Goal: Information Seeking & Learning: Learn about a topic

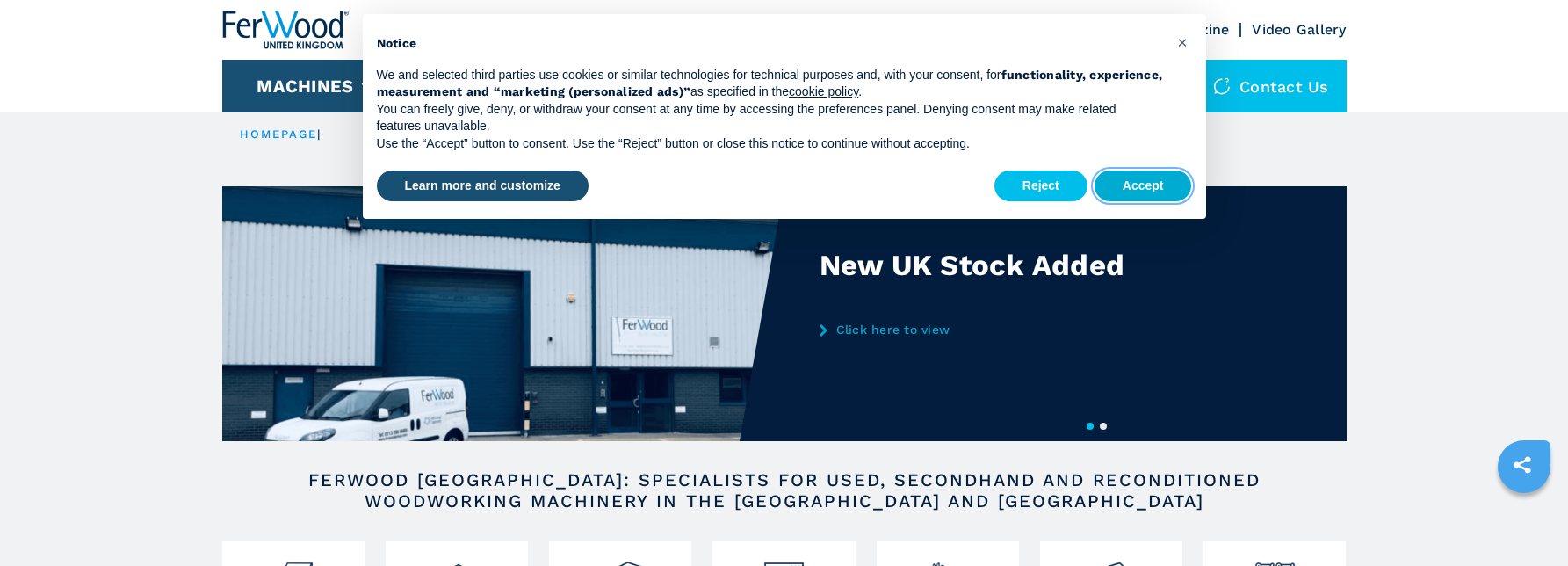
click at [1161, 185] on button "Accept" at bounding box center [1144, 186] width 98 height 32
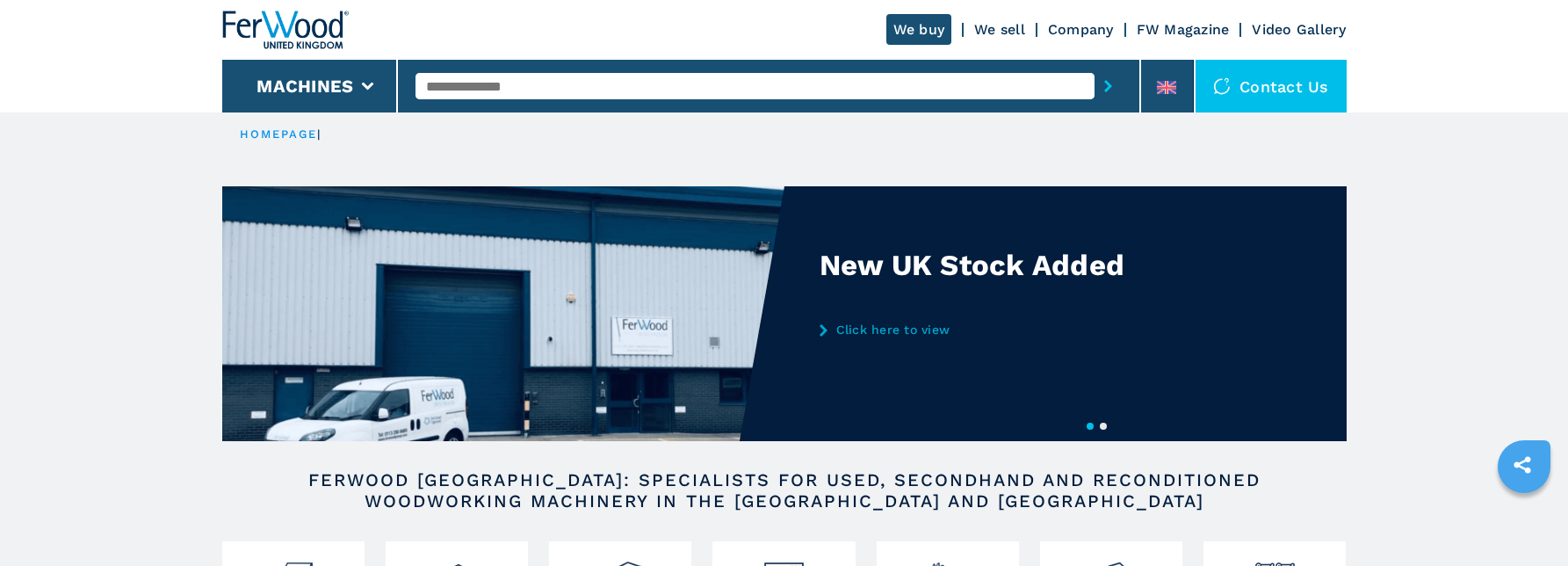
click at [512, 85] on input "text" at bounding box center [754, 86] width 679 height 27
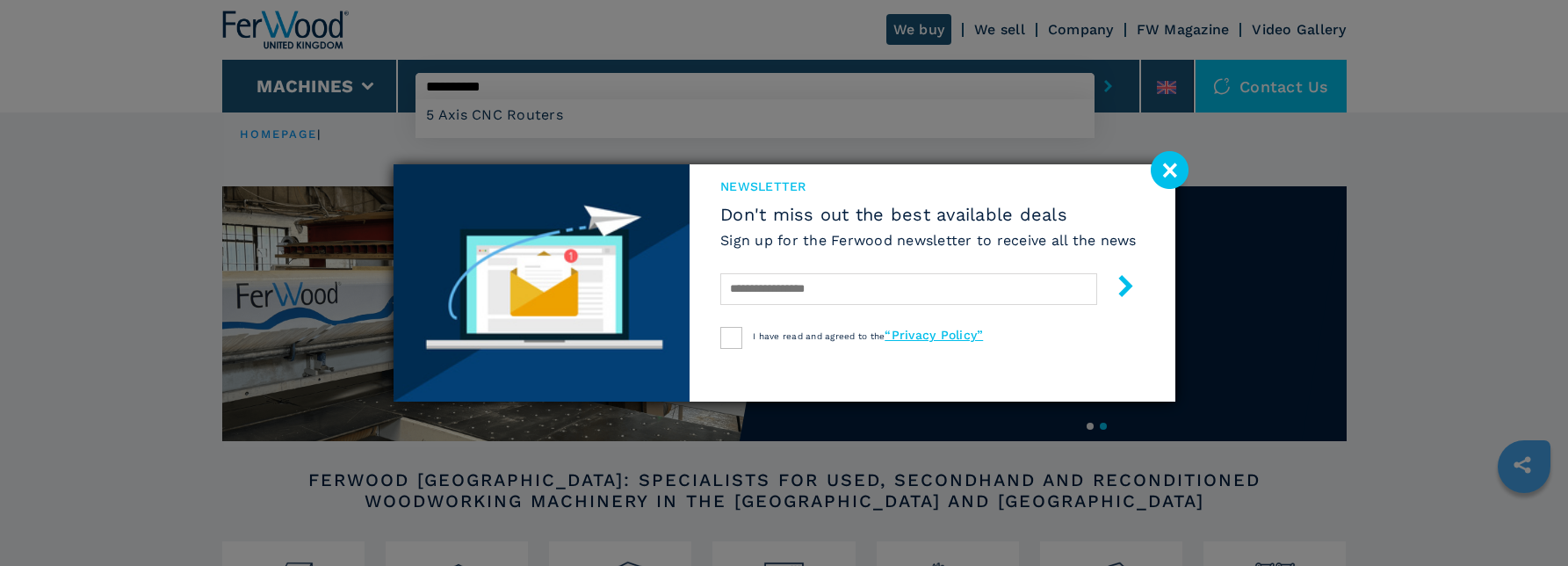
type input "**********"
click at [1095, 66] on button "submit-button" at bounding box center [1108, 86] width 28 height 41
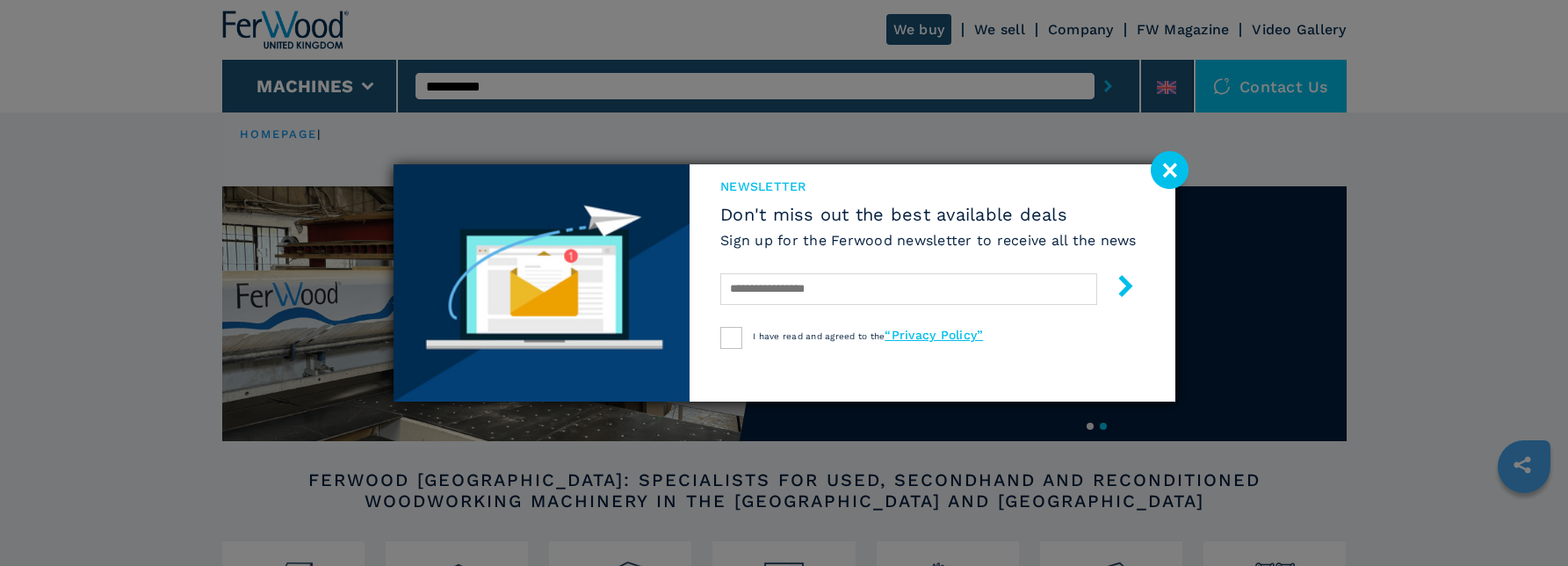
click at [1163, 167] on image at bounding box center [1170, 169] width 38 height 38
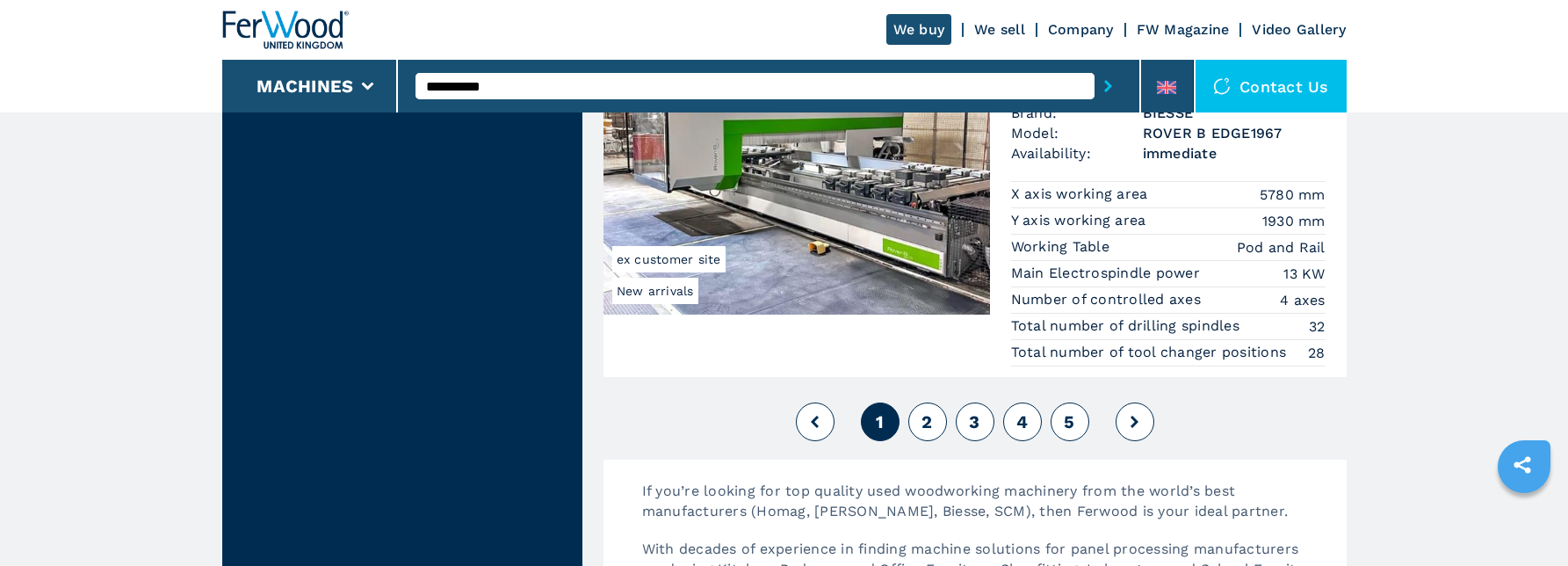
scroll to position [4304, 0]
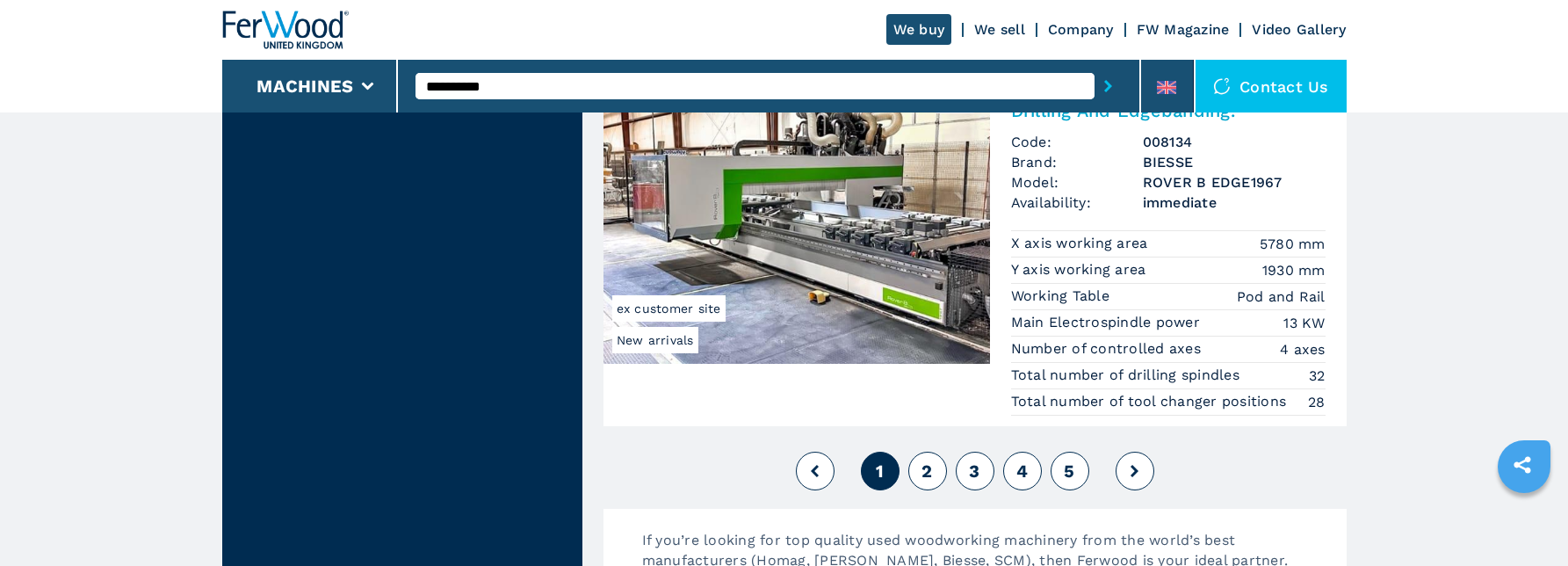
click at [931, 468] on span "2" at bounding box center [927, 471] width 11 height 21
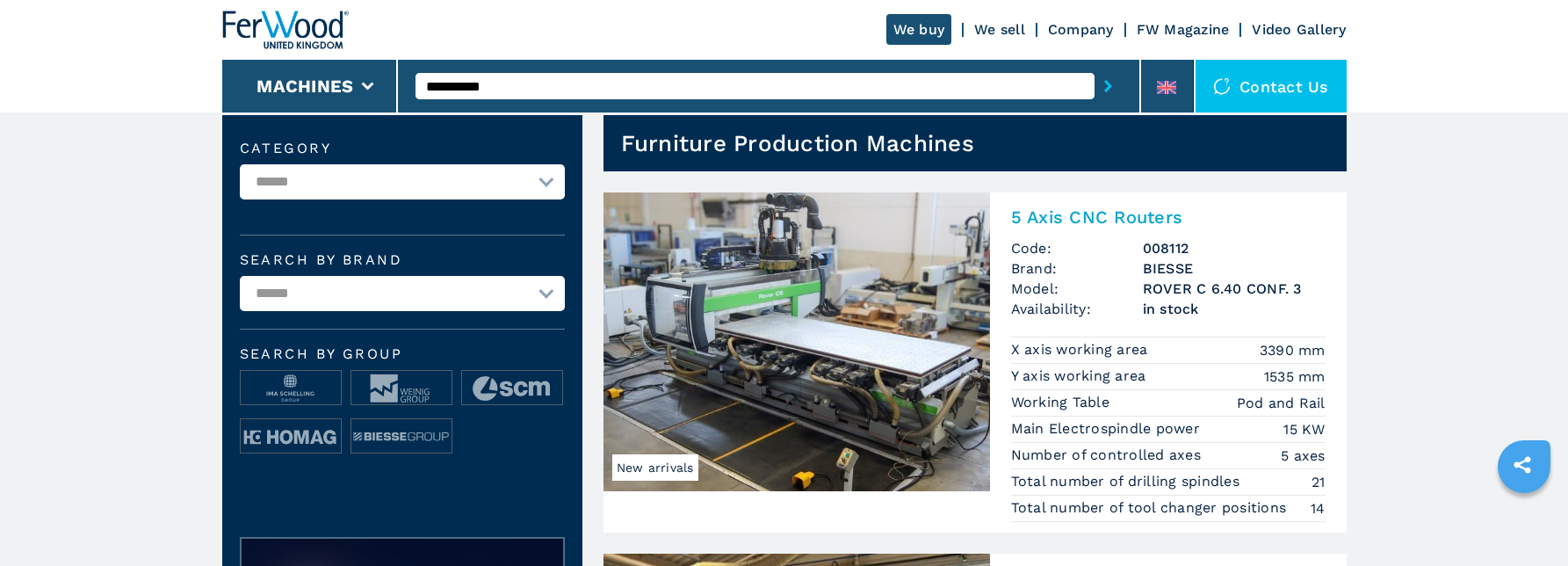
scroll to position [0, 0]
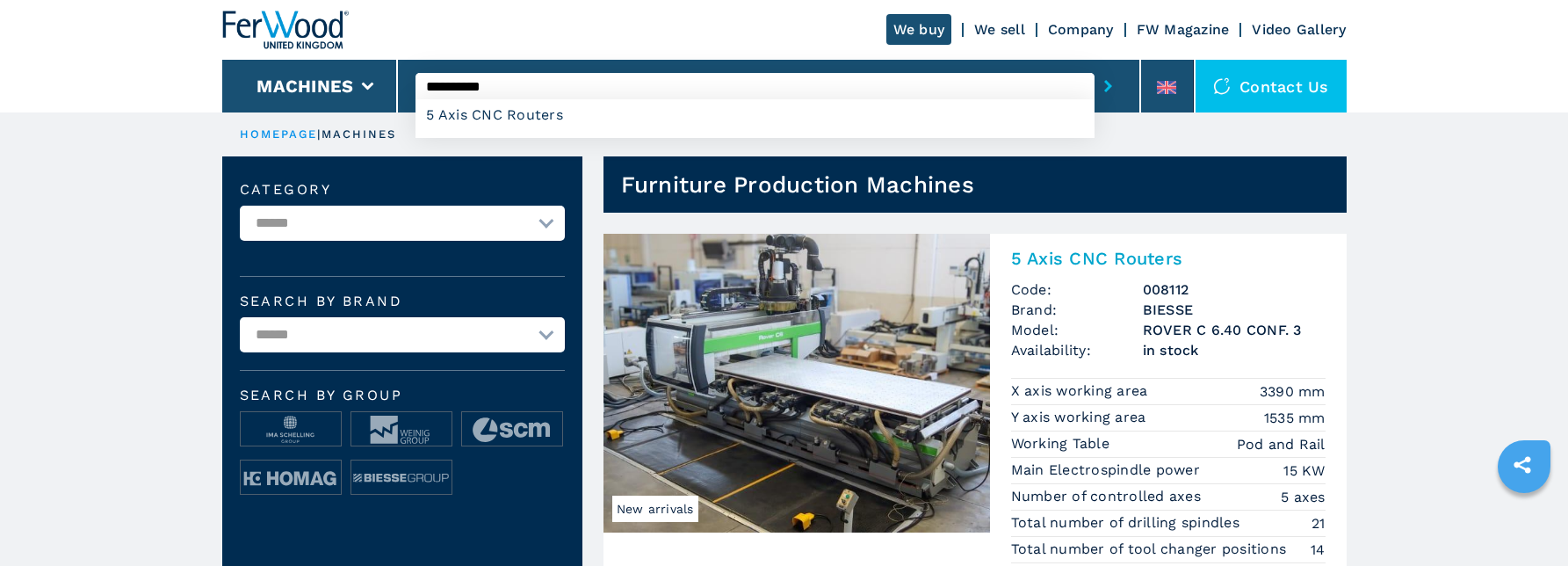
drag, startPoint x: 502, startPoint y: 83, endPoint x: 403, endPoint y: 75, distance: 99.3
click at [406, 76] on div "**********" at bounding box center [770, 85] width 744 height 52
click at [509, 82] on input "**********" at bounding box center [754, 86] width 679 height 27
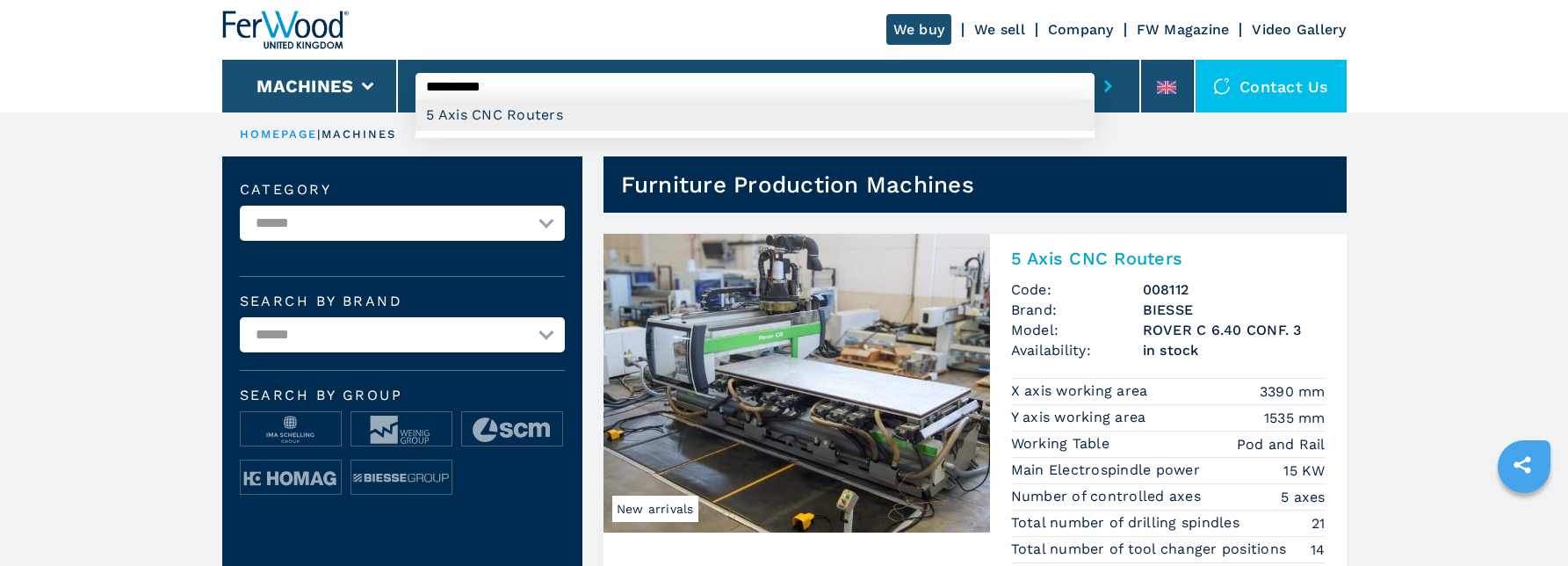
click at [462, 113] on div "5 Axis CNC Routers" at bounding box center [754, 115] width 679 height 32
type input "**********"
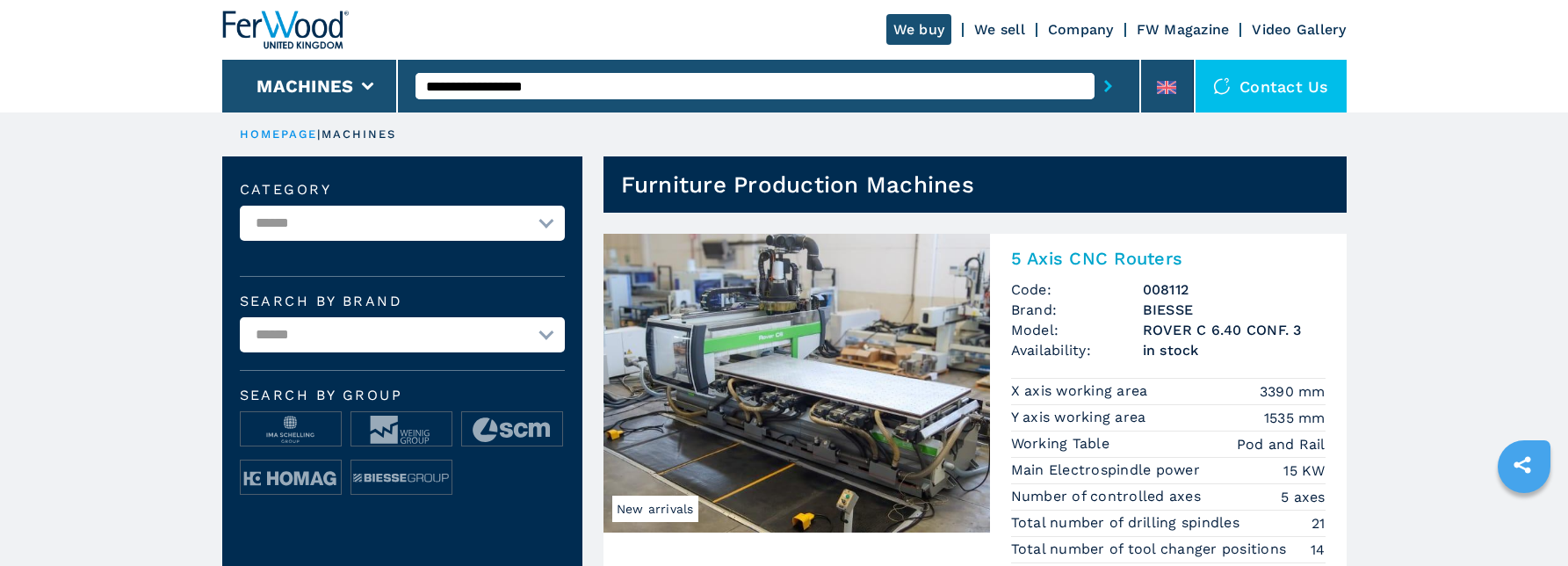
click at [1110, 90] on icon "submit-button" at bounding box center [1108, 86] width 8 height 12
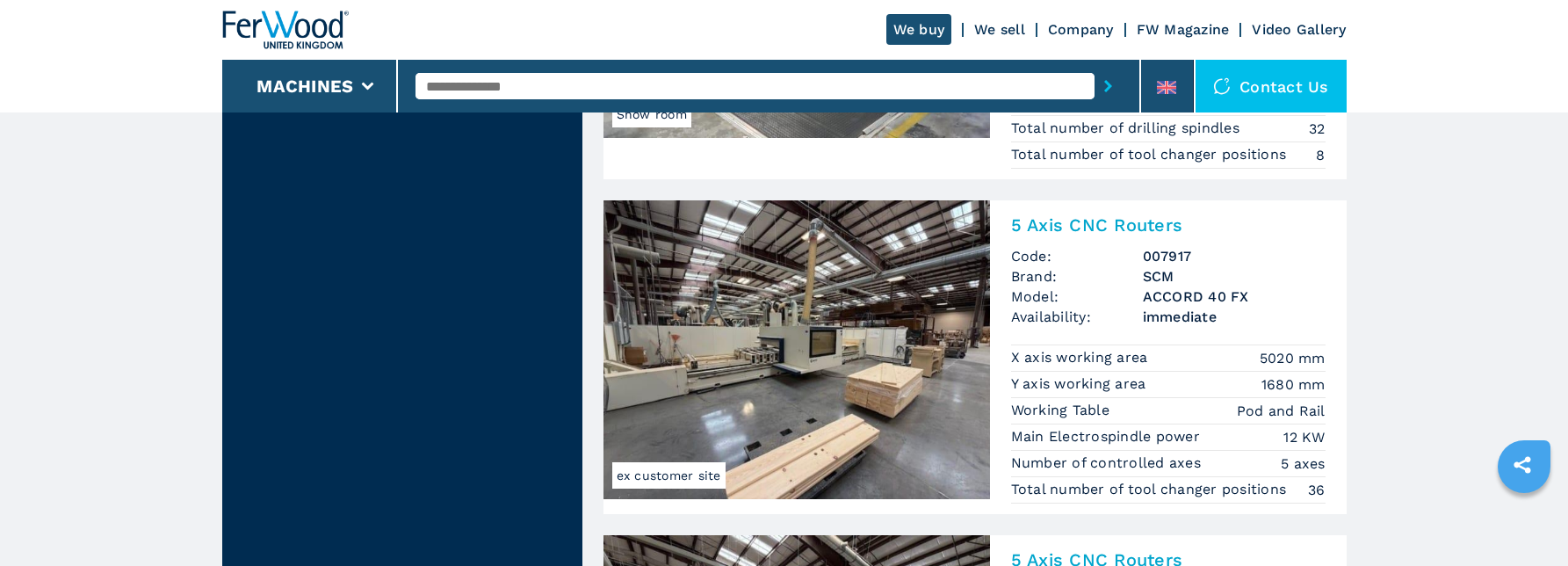
scroll to position [3777, 0]
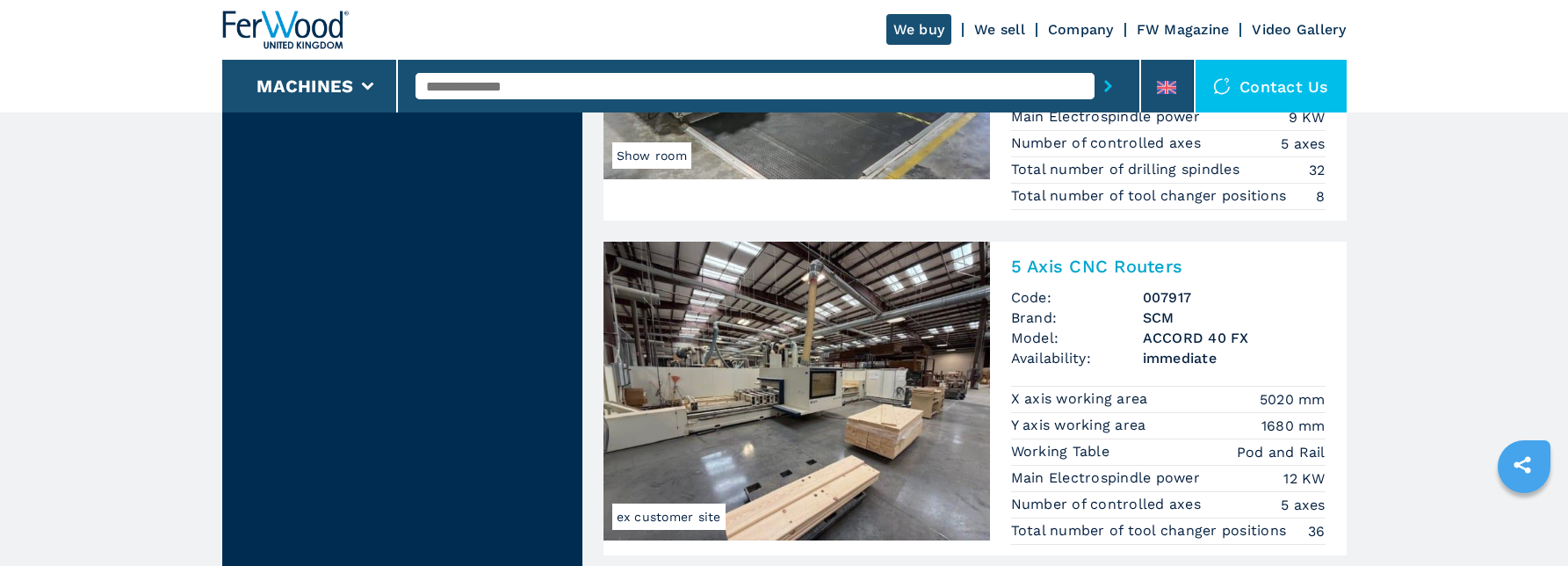
click at [1115, 265] on h2 "5 Axis CNC Routers" at bounding box center [1169, 266] width 314 height 21
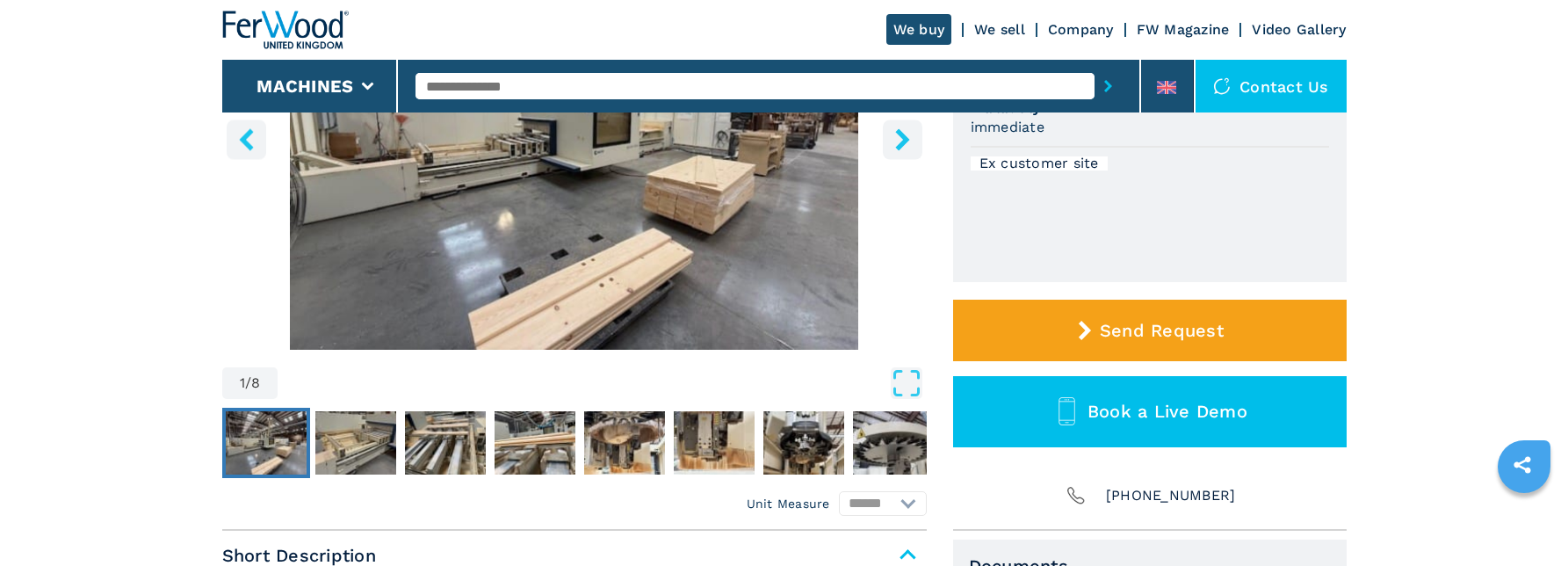
scroll to position [351, 0]
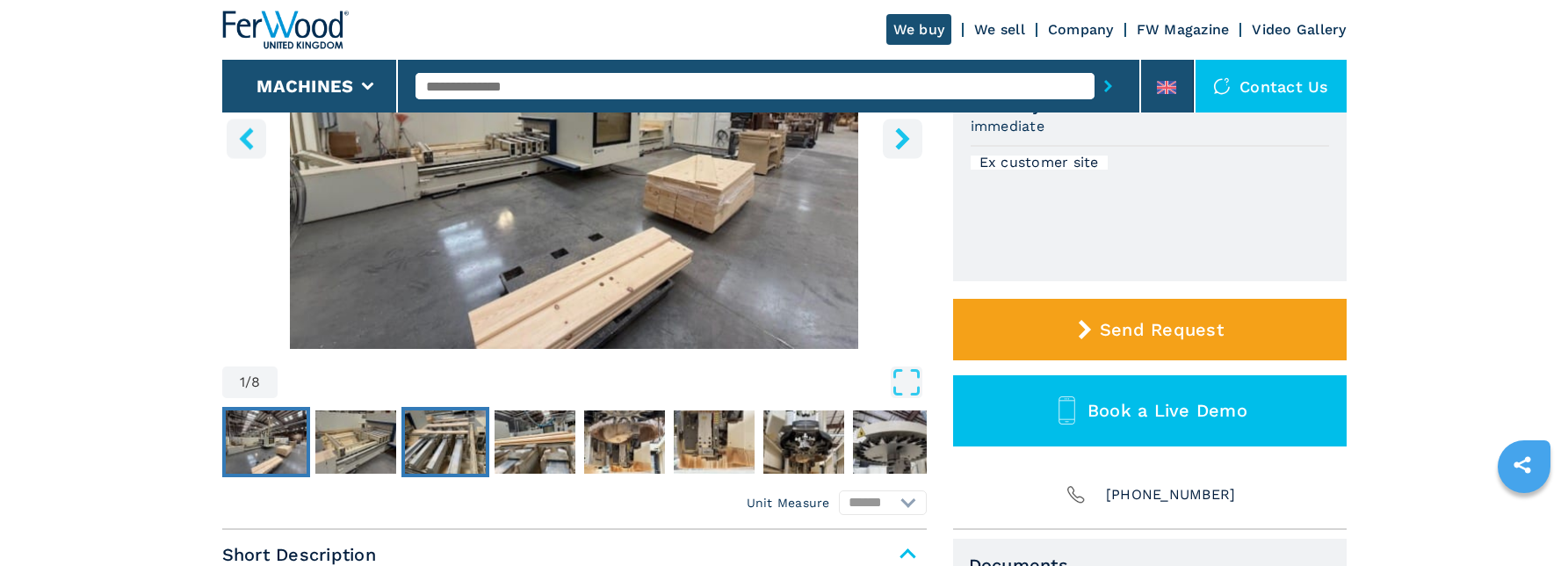
click at [457, 446] on img "Go to Slide 3" at bounding box center [445, 441] width 81 height 63
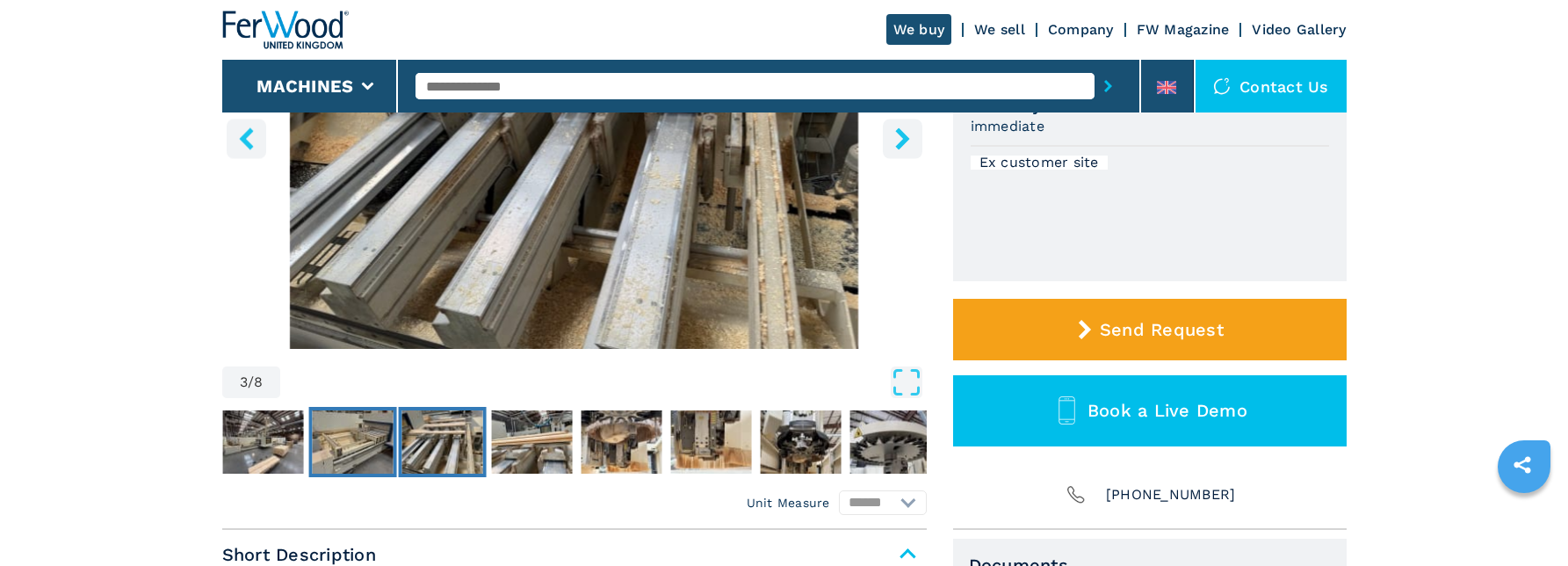
click at [376, 442] on img "Go to Slide 2" at bounding box center [351, 441] width 81 height 63
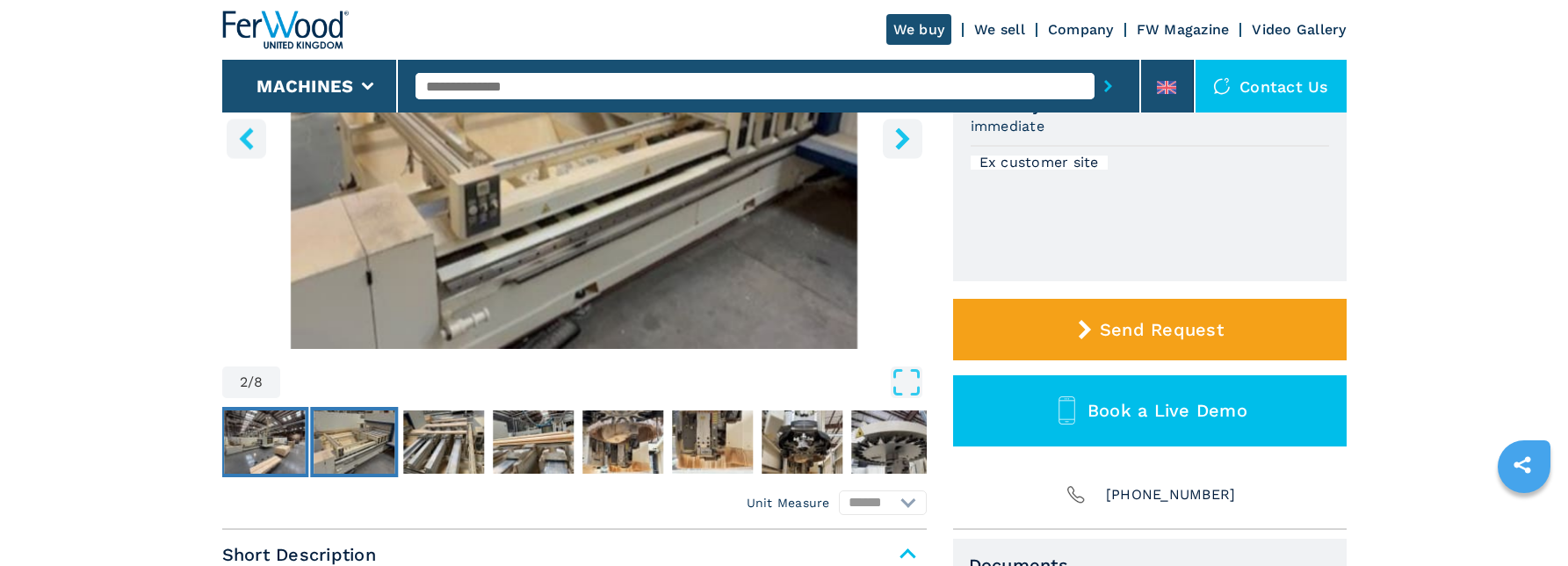
click at [268, 459] on img "Go to Slide 1" at bounding box center [264, 441] width 81 height 63
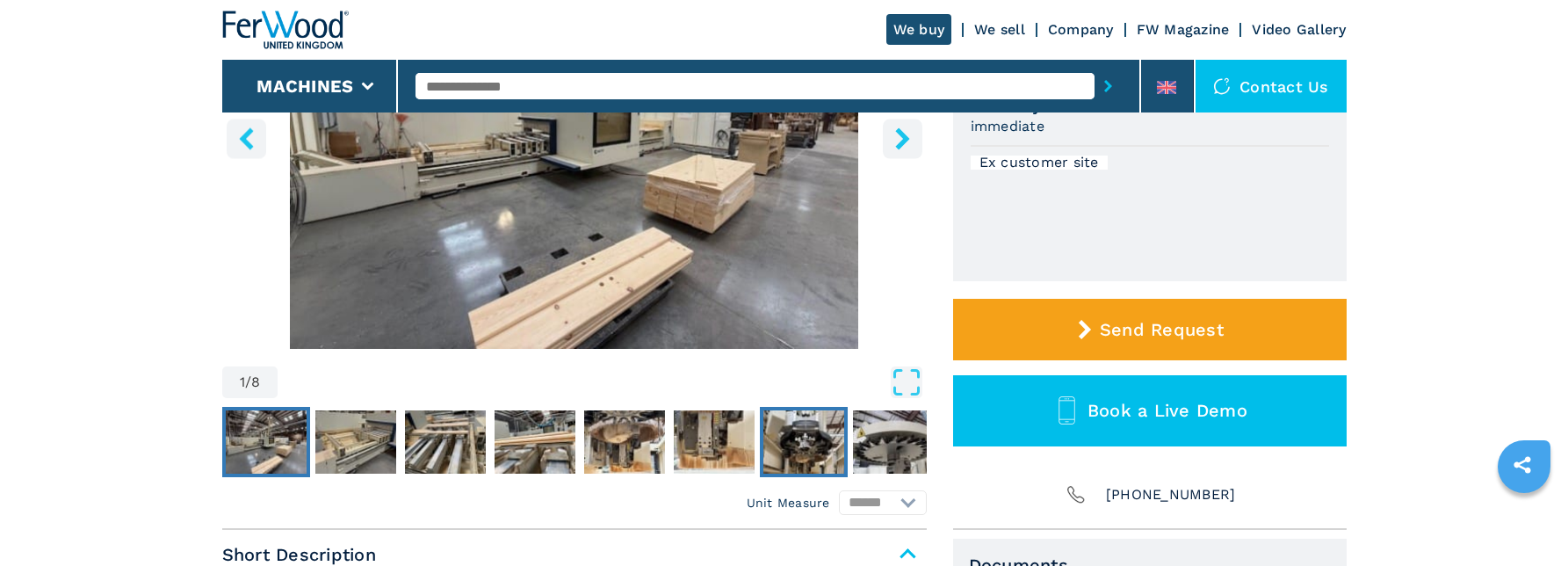
click at [813, 426] on img "Go to Slide 7" at bounding box center [803, 441] width 81 height 63
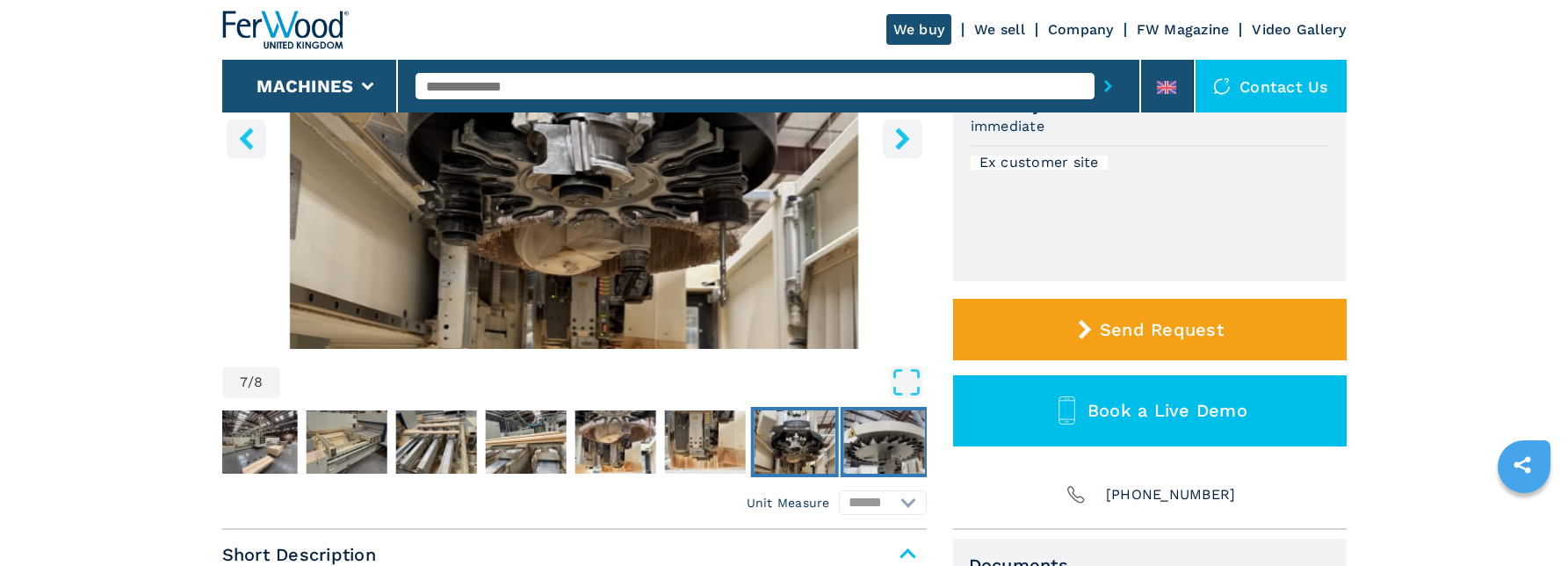
click at [873, 437] on img "Go to Slide 8" at bounding box center [883, 441] width 81 height 63
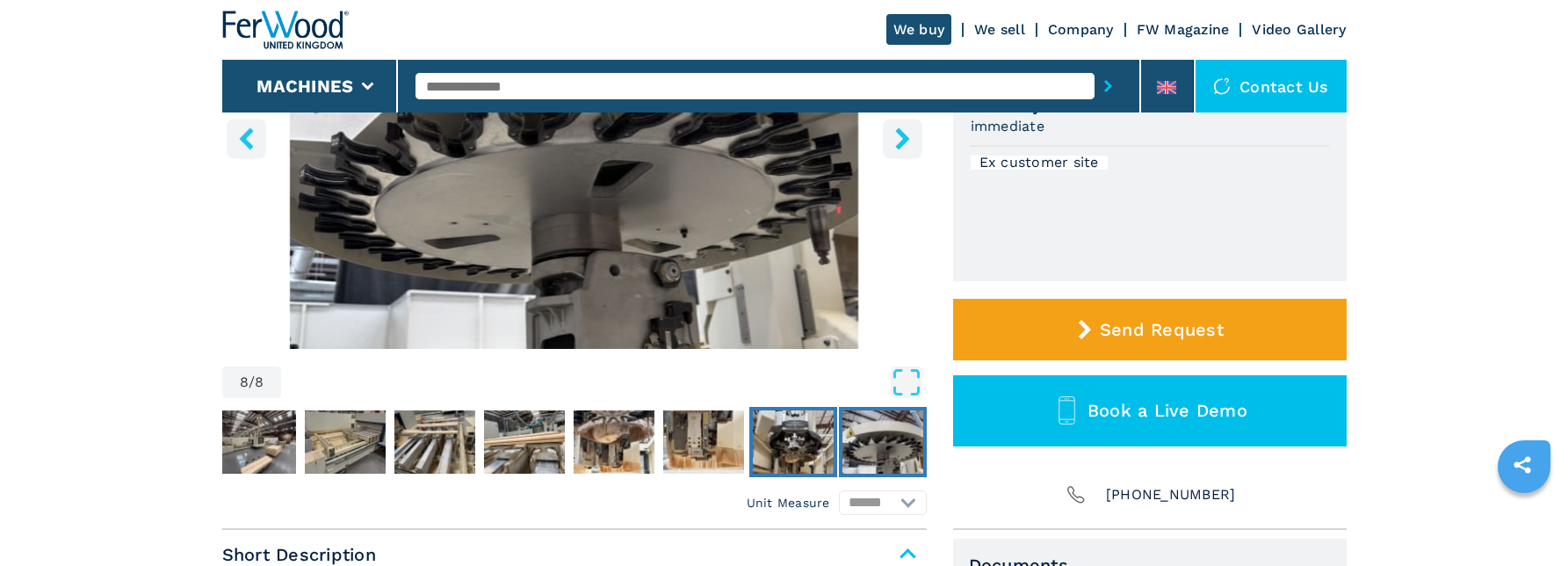
click at [795, 445] on img "Go to Slide 7" at bounding box center [793, 441] width 81 height 63
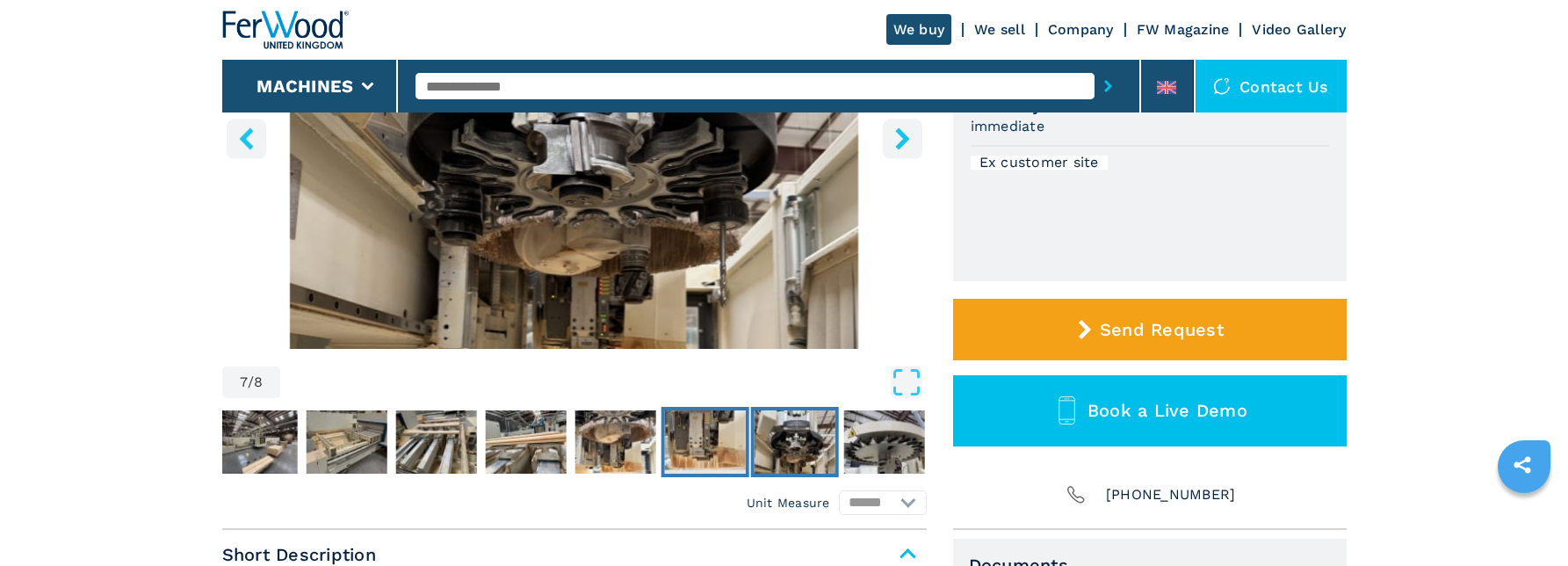
click at [715, 444] on img "Go to Slide 6" at bounding box center [705, 441] width 81 height 63
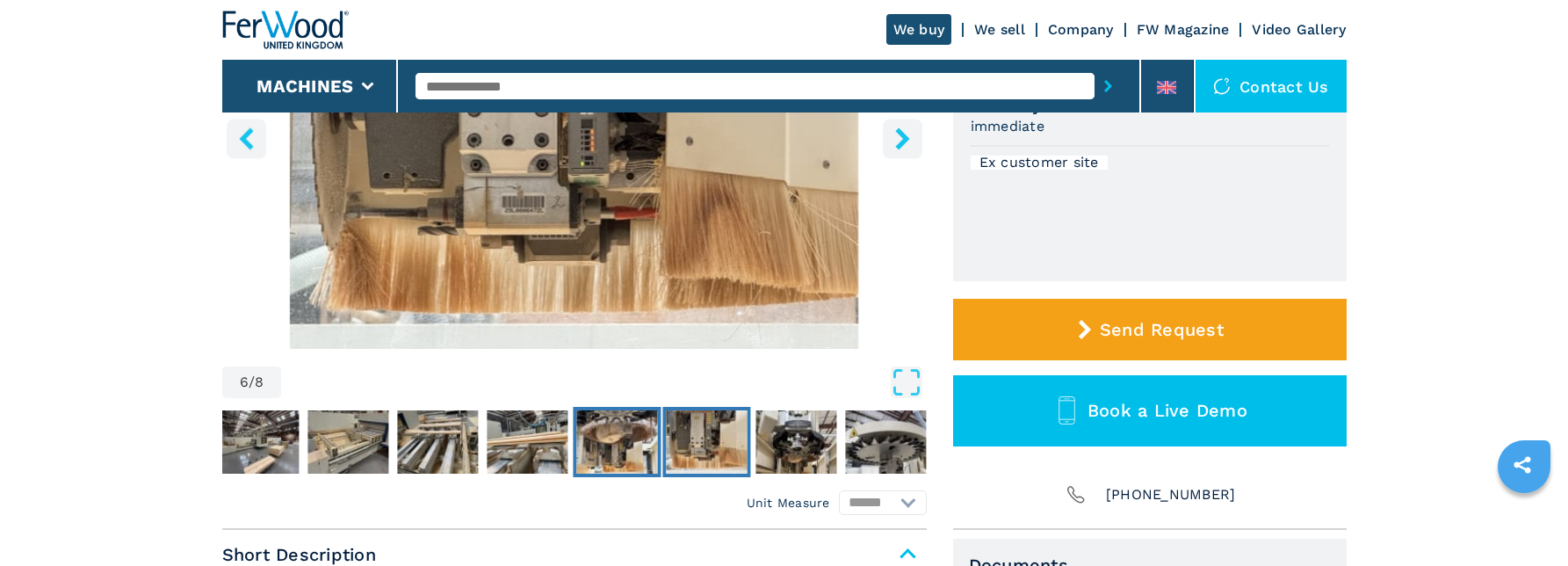
click at [615, 444] on img "Go to Slide 5" at bounding box center [617, 441] width 81 height 63
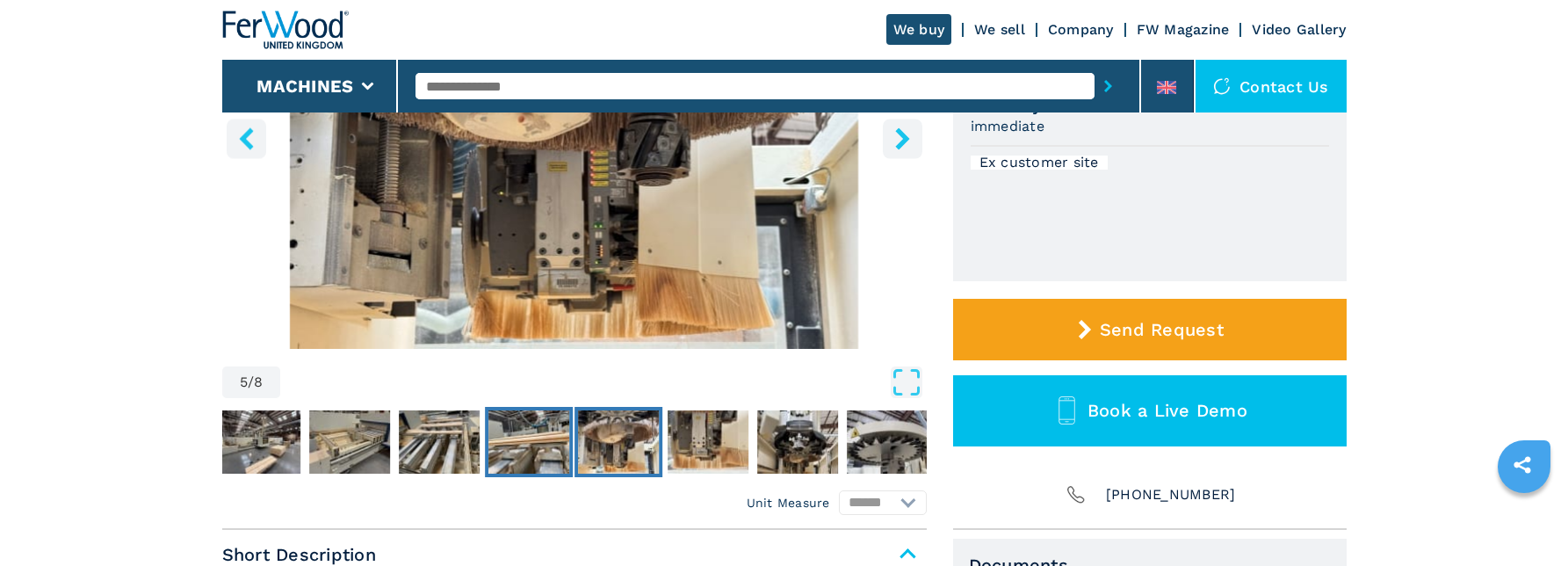
click at [522, 446] on img "Go to Slide 4" at bounding box center [528, 441] width 81 height 63
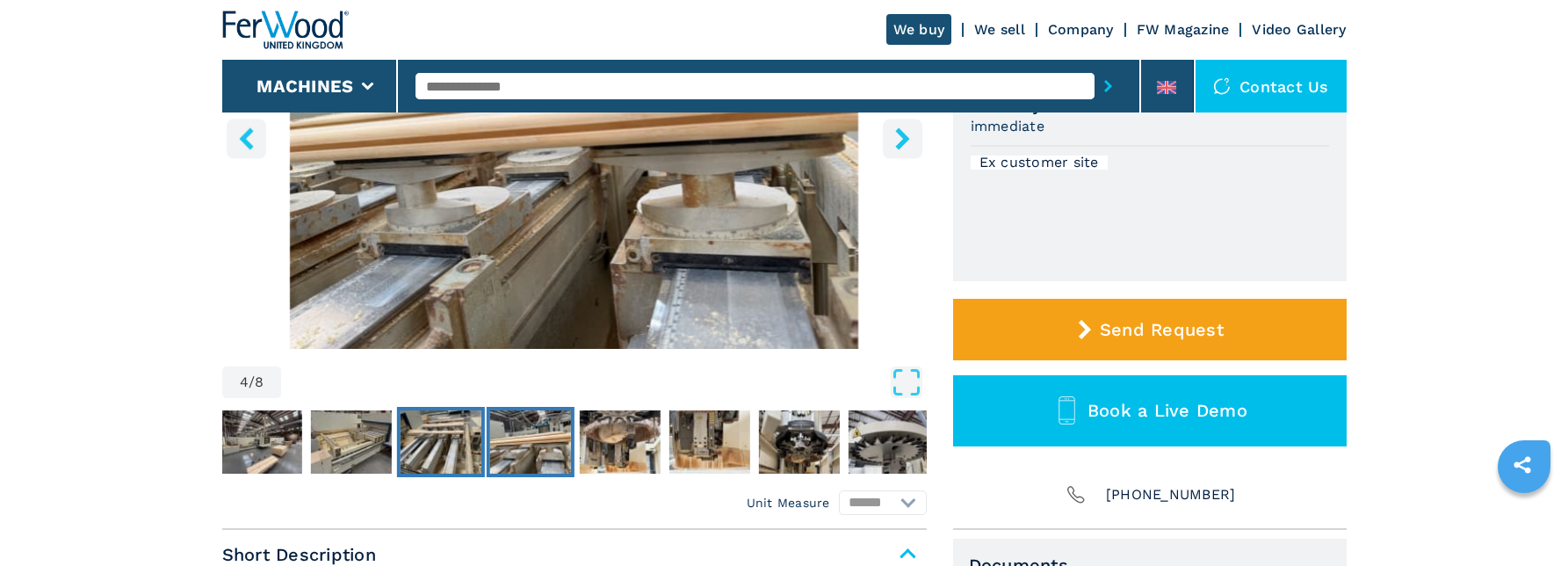
click at [428, 457] on img "Go to Slide 3" at bounding box center [439, 441] width 81 height 63
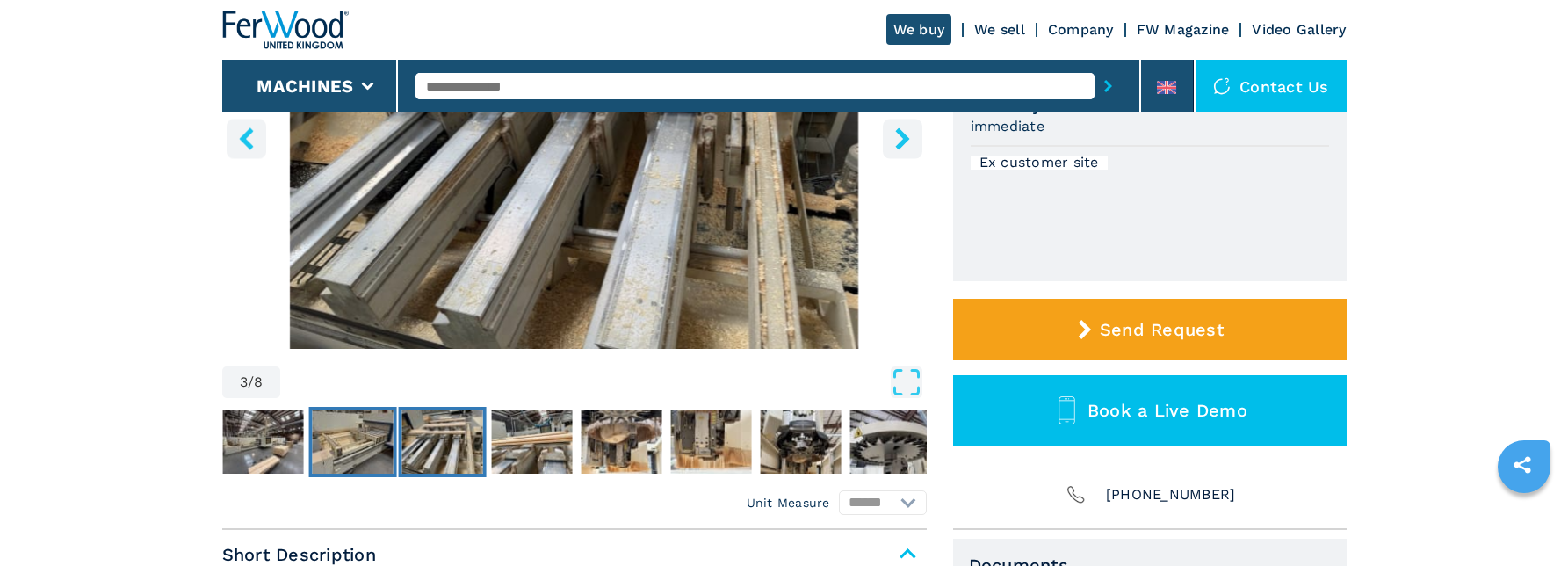
click at [368, 450] on img "Go to Slide 2" at bounding box center [351, 441] width 81 height 63
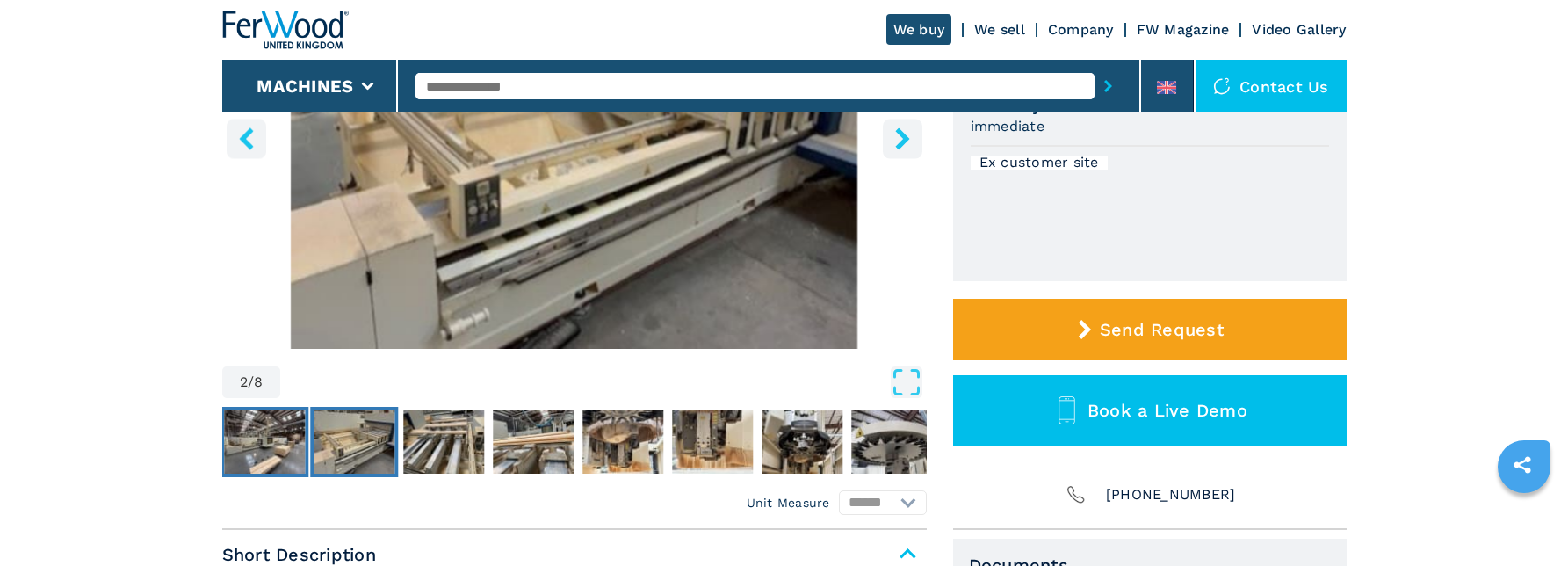
click at [272, 455] on img "Go to Slide 1" at bounding box center [264, 441] width 81 height 63
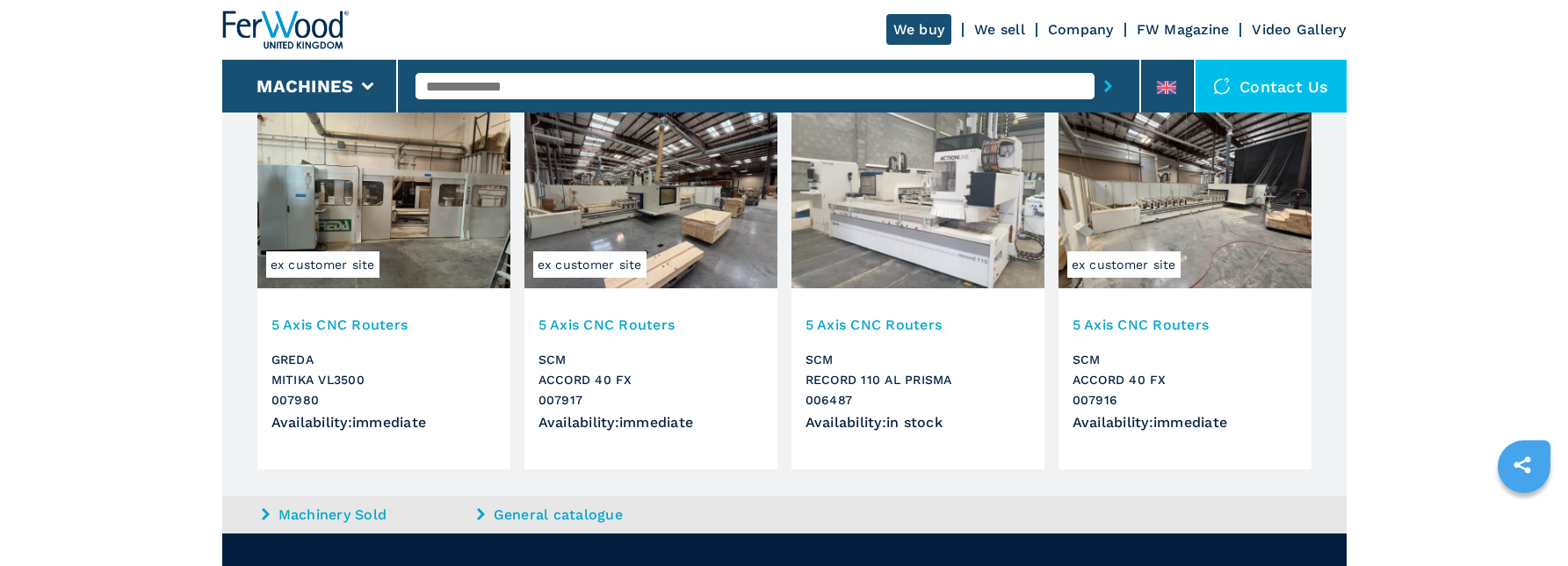
scroll to position [1317, 0]
